Goal: Task Accomplishment & Management: Use online tool/utility

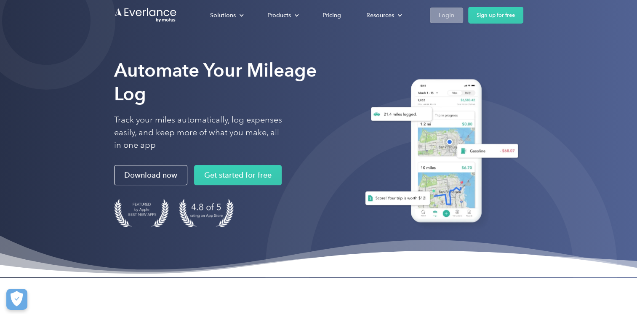
click at [445, 19] on div "Login" at bounding box center [447, 15] width 16 height 11
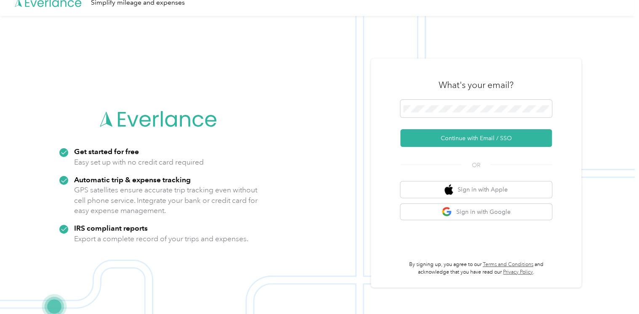
scroll to position [27, 0]
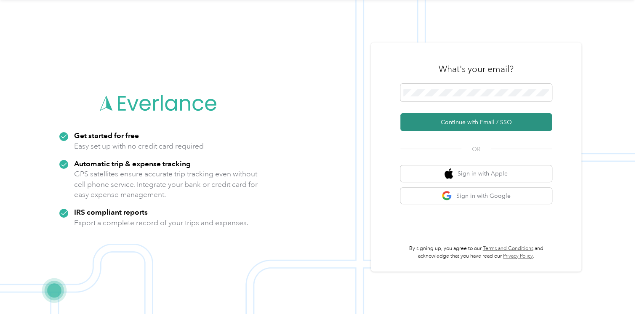
click at [455, 120] on button "Continue with Email / SSO" at bounding box center [476, 122] width 152 height 18
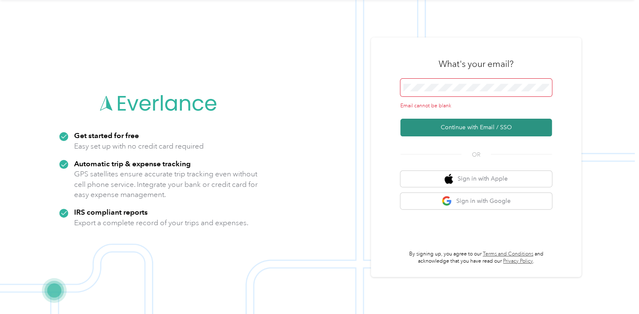
click at [455, 131] on button "Continue with Email / SSO" at bounding box center [476, 128] width 152 height 18
click at [523, 130] on button "Continue with Email / SSO" at bounding box center [476, 128] width 152 height 18
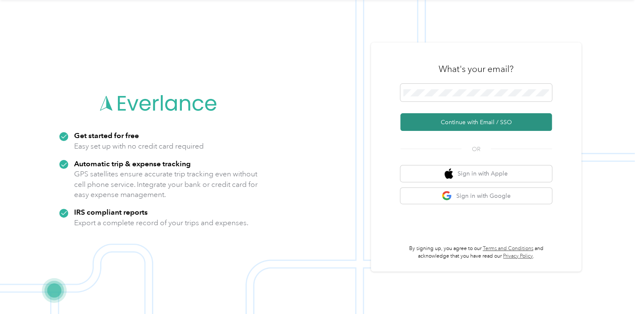
click at [485, 124] on button "Continue with Email / SSO" at bounding box center [476, 122] width 152 height 18
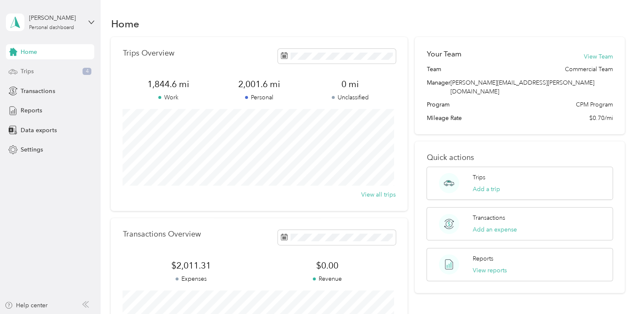
click at [27, 74] on span "Trips" at bounding box center [27, 71] width 13 height 9
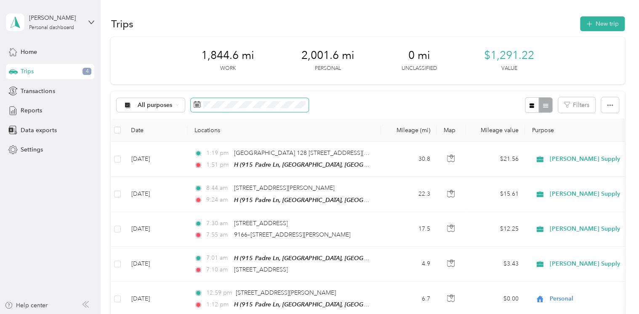
click at [202, 105] on span at bounding box center [250, 105] width 118 height 14
click at [601, 106] on button "button" at bounding box center [610, 105] width 18 height 16
click at [602, 138] on span "Export" at bounding box center [596, 135] width 18 height 7
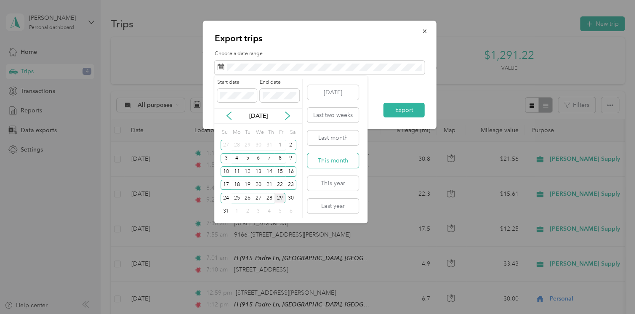
click at [325, 161] on button "This month" at bounding box center [332, 160] width 51 height 15
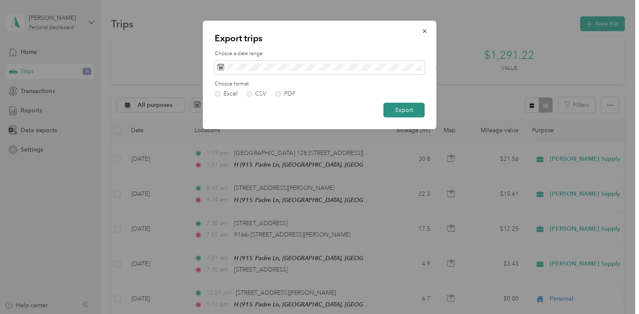
click at [402, 108] on button "Export" at bounding box center [404, 110] width 41 height 15
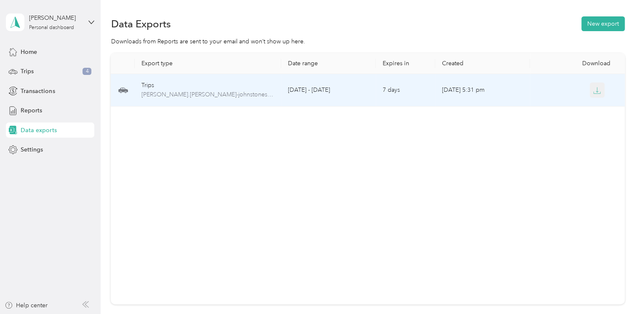
click at [594, 93] on icon "button" at bounding box center [597, 91] width 8 height 8
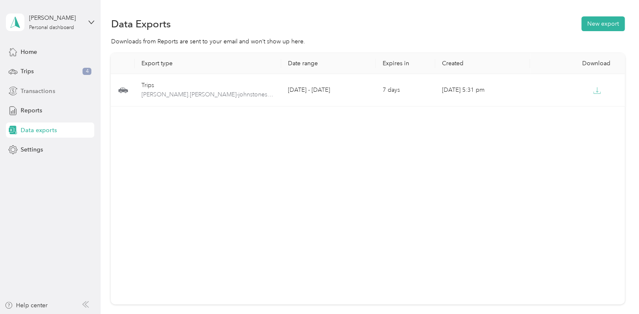
click at [22, 93] on span "Transactions" at bounding box center [38, 91] width 34 height 9
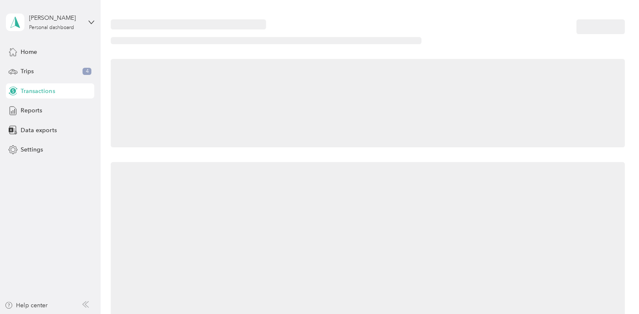
click at [22, 93] on span "Transactions" at bounding box center [38, 91] width 34 height 9
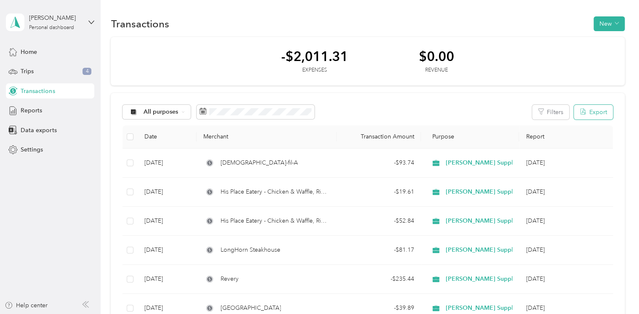
click at [595, 111] on button "Export" at bounding box center [593, 112] width 39 height 15
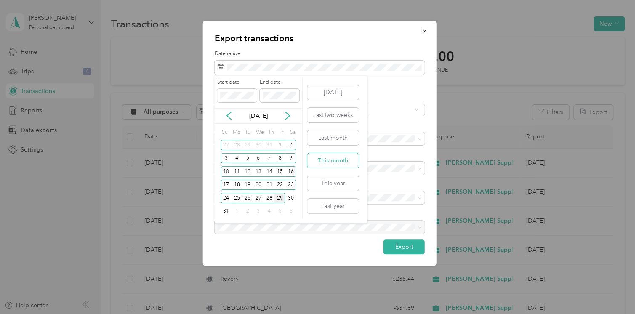
click at [335, 157] on button "This month" at bounding box center [332, 160] width 51 height 15
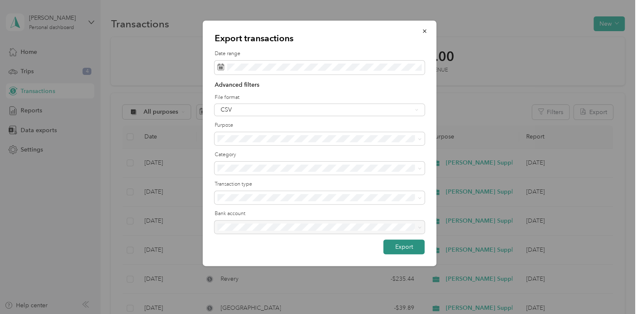
click at [399, 247] on button "Export" at bounding box center [404, 247] width 41 height 15
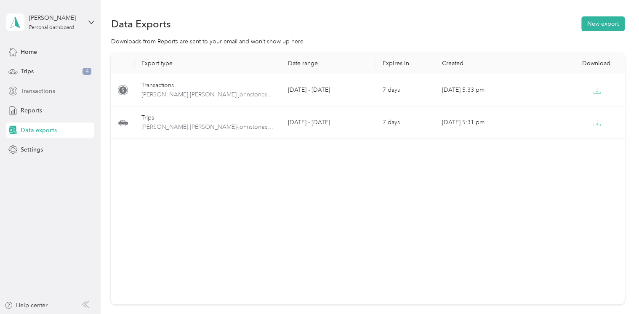
click at [45, 92] on span "Transactions" at bounding box center [38, 91] width 34 height 9
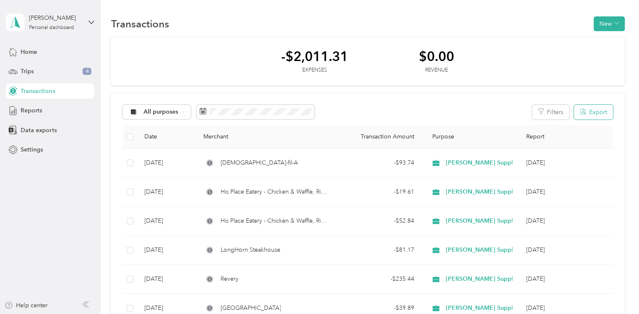
click at [587, 112] on button "Export" at bounding box center [593, 112] width 39 height 15
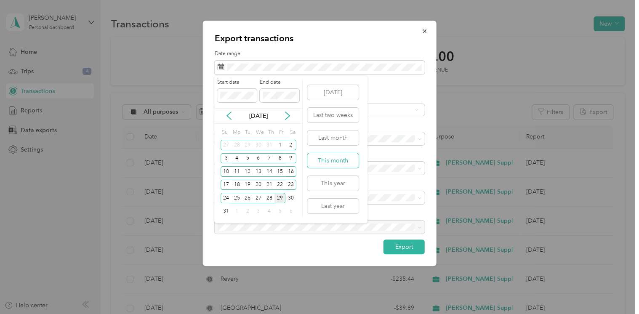
click at [339, 161] on button "This month" at bounding box center [332, 160] width 51 height 15
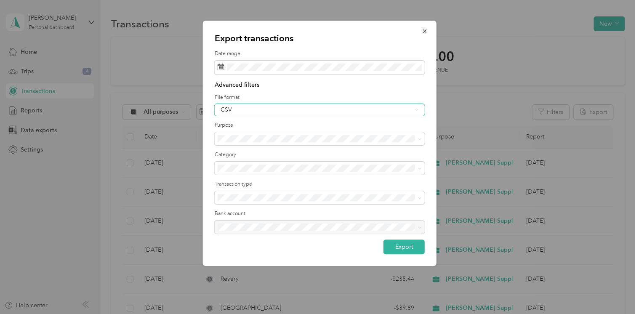
click at [259, 110] on div "CSV" at bounding box center [317, 110] width 192 height 6
click at [243, 149] on div "PDF" at bounding box center [319, 153] width 198 height 9
click at [399, 247] on button "Export" at bounding box center [404, 247] width 41 height 15
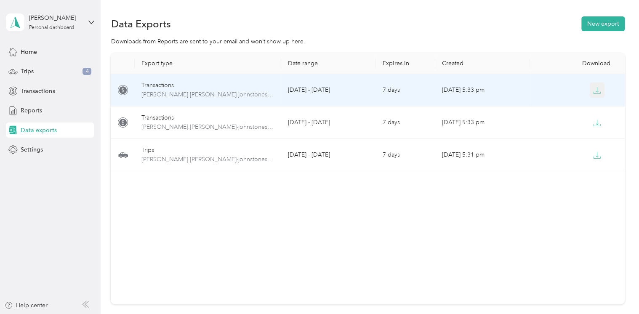
click at [593, 93] on icon "button" at bounding box center [597, 91] width 8 height 8
